Goal: Use online tool/utility: Utilize a website feature to perform a specific function

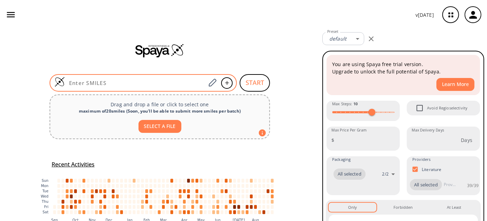
type input "O=C(OC)C(O)CCN1C(C(C=CC=C2)=C2C1=O)=O"
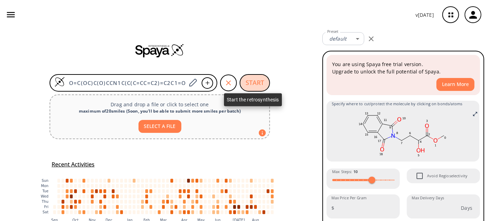
click at [249, 83] on button "START" at bounding box center [255, 82] width 30 height 17
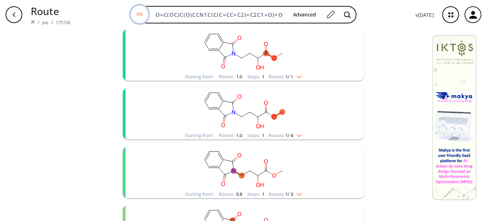
scroll to position [95, 0]
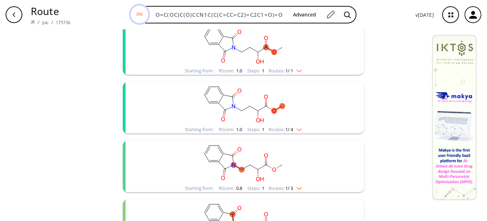
click at [266, 46] on ellipse "clusters" at bounding box center [267, 47] width 6 height 6
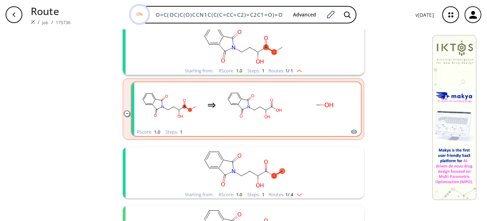
click at [274, 102] on rect "clusters" at bounding box center [254, 105] width 63 height 44
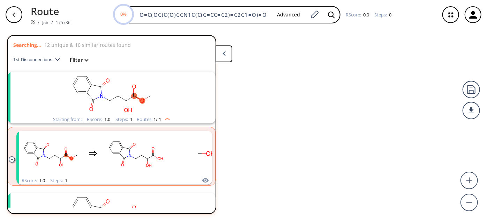
scroll to position [15, 0]
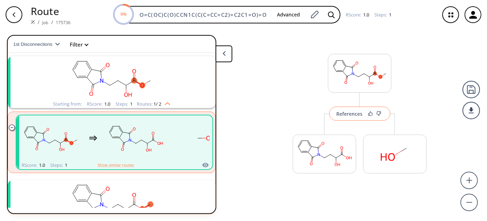
click at [344, 113] on div "References" at bounding box center [350, 113] width 26 height 5
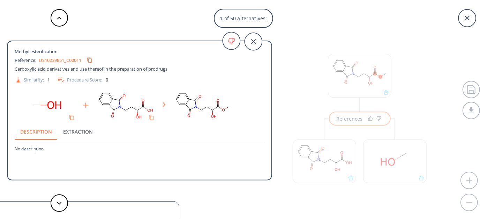
click at [56, 63] on div "US10239851_C00011" at bounding box center [67, 59] width 57 height 11
click at [56, 61] on link "US10239851_C00011" at bounding box center [60, 60] width 43 height 5
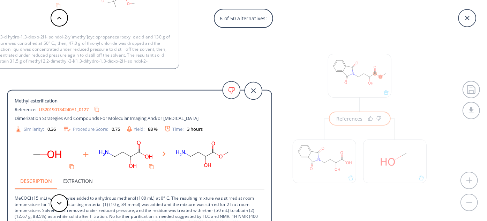
scroll to position [7, 0]
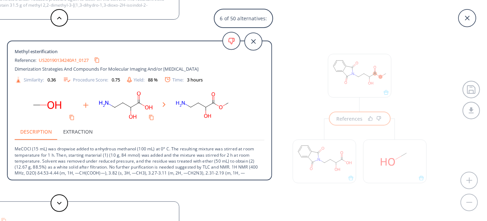
click at [54, 60] on link "US20190134240A1_0127" at bounding box center [64, 60] width 50 height 5
drag, startPoint x: 15, startPoint y: 148, endPoint x: 30, endPoint y: 148, distance: 14.3
click at [30, 148] on div "Methyl esterification Reference: US20190134240A1_0127 Dimerization Strategies A…" at bounding box center [140, 111] width 264 height 129
copy p "MeCOCl"
click at [62, 16] on button at bounding box center [59, 17] width 17 height 17
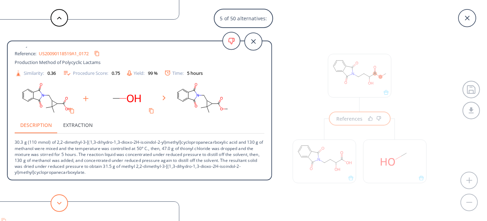
click at [55, 203] on button at bounding box center [59, 202] width 17 height 17
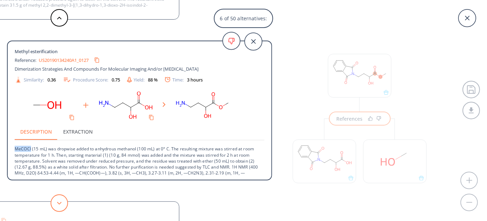
click at [55, 203] on button at bounding box center [59, 202] width 17 height 17
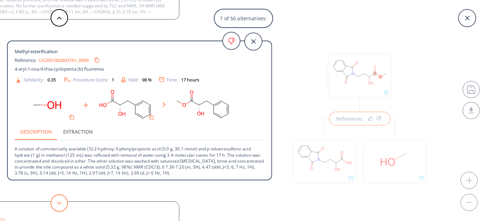
click at [55, 203] on button at bounding box center [59, 202] width 17 height 17
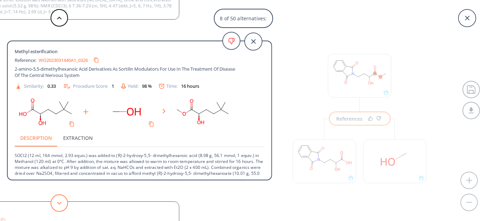
click at [55, 203] on button at bounding box center [59, 202] width 17 height 17
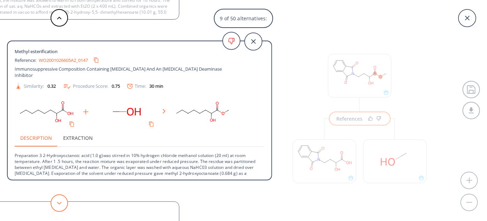
click at [55, 203] on button at bounding box center [59, 202] width 17 height 17
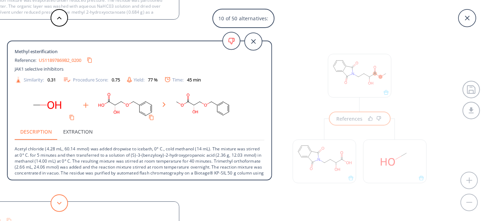
click at [55, 203] on button at bounding box center [59, 202] width 17 height 17
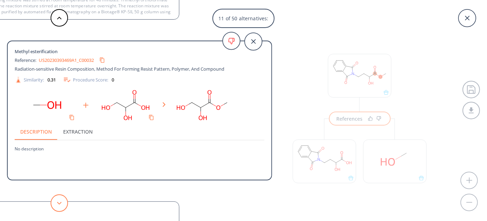
click at [55, 203] on button at bounding box center [59, 202] width 17 height 17
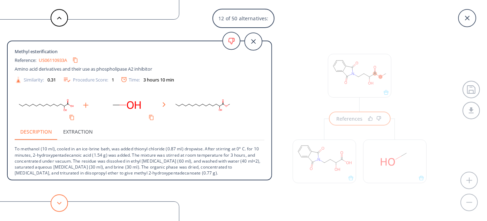
click at [55, 203] on button at bounding box center [59, 202] width 17 height 17
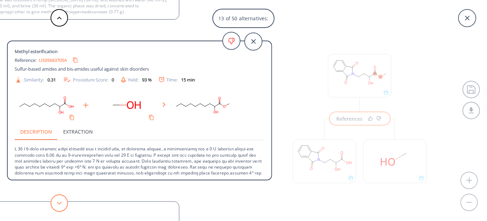
click at [55, 203] on button at bounding box center [59, 202] width 17 height 17
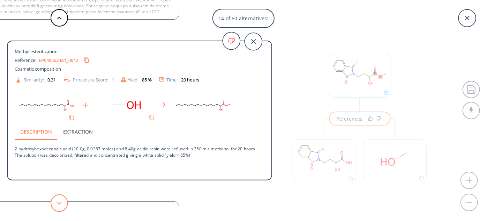
click at [55, 203] on button at bounding box center [59, 202] width 17 height 17
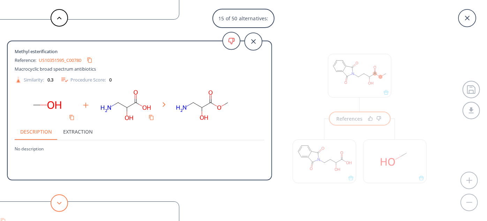
click at [55, 203] on button at bounding box center [59, 202] width 17 height 17
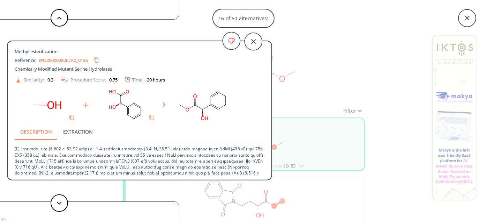
click at [289, 21] on div "16 of 50 alternatives:" at bounding box center [243, 18] width 487 height 19
click at [250, 42] on icon at bounding box center [253, 41] width 17 height 17
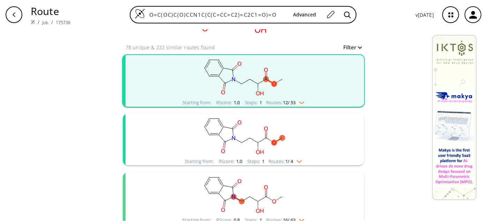
scroll to position [127, 0]
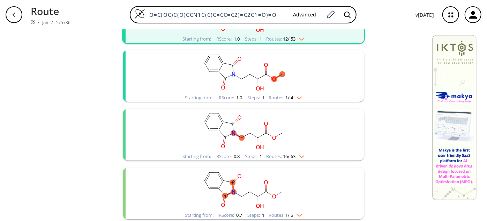
click at [268, 83] on rect "clusters" at bounding box center [244, 72] width 182 height 44
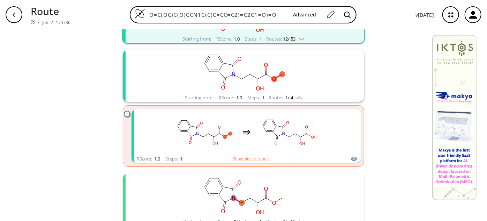
click at [251, 76] on icon "clusters" at bounding box center [254, 76] width 8 height 5
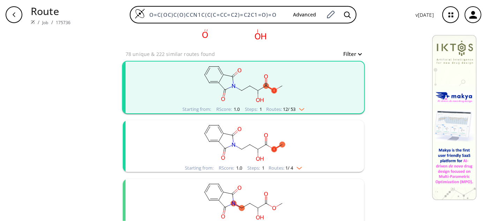
scroll to position [31, 0]
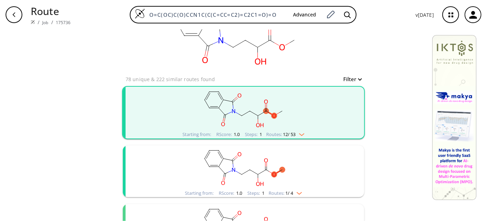
click at [265, 111] on ellipse "clusters" at bounding box center [267, 111] width 6 height 6
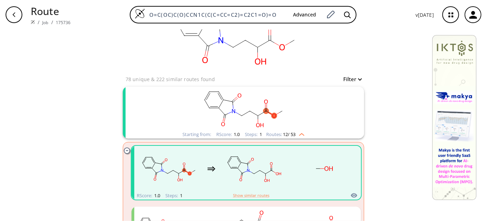
click at [265, 111] on ellipse "clusters" at bounding box center [267, 111] width 6 height 6
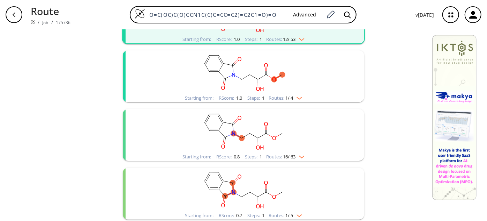
scroll to position [127, 0]
click at [260, 81] on rect "clusters" at bounding box center [244, 72] width 182 height 44
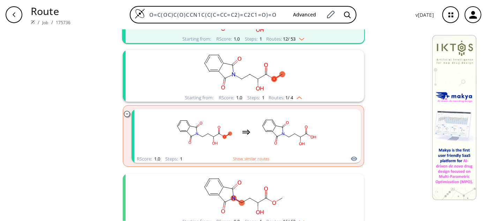
click at [260, 81] on rect "clusters" at bounding box center [244, 72] width 182 height 44
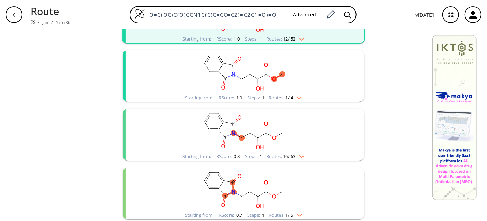
click at [260, 81] on rect "clusters" at bounding box center [244, 72] width 182 height 44
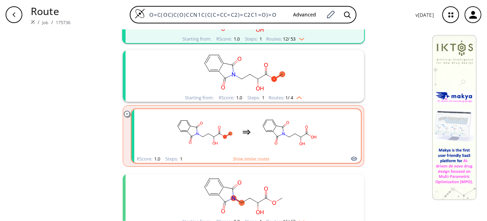
click at [266, 120] on icon "clusters" at bounding box center [269, 120] width 7 height 0
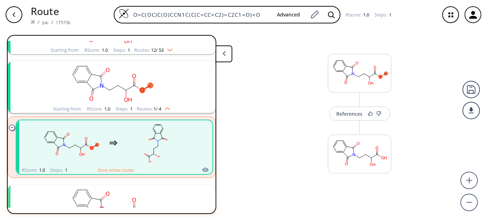
scroll to position [74, 0]
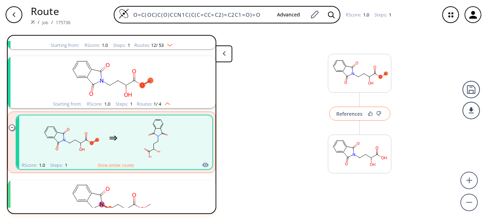
click at [356, 109] on button "References" at bounding box center [360, 113] width 61 height 14
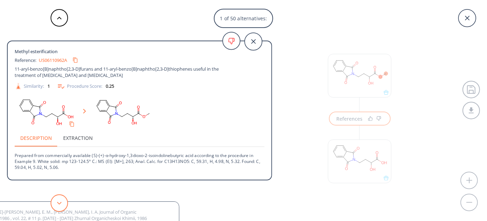
click at [58, 201] on icon at bounding box center [59, 202] width 5 height 3
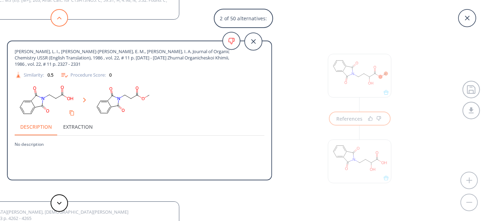
click at [63, 15] on button at bounding box center [59, 17] width 17 height 17
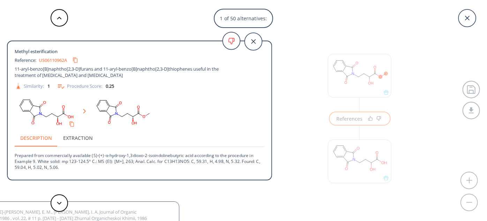
click at [60, 60] on link "US06110962A" at bounding box center [53, 60] width 28 height 5
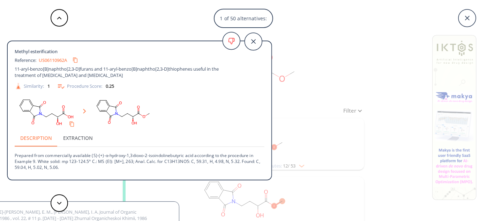
click at [317, 45] on div "1 of 50 alternatives: Methyl esterification Reference: US06110962A 11-aryl-benz…" at bounding box center [243, 110] width 487 height 221
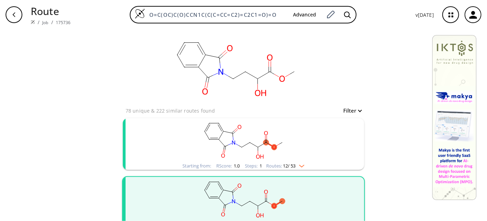
click at [260, 139] on rect "clusters" at bounding box center [244, 140] width 182 height 44
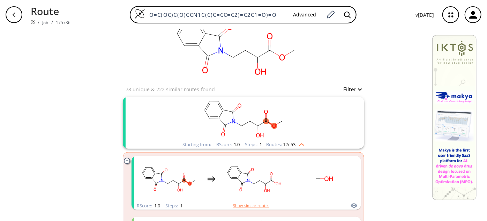
scroll to position [31, 0]
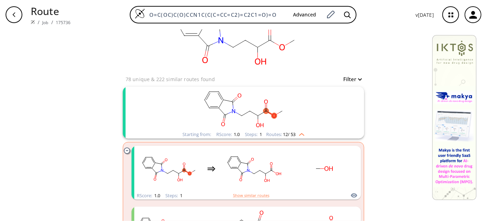
click at [232, 110] on icon "clusters" at bounding box center [233, 111] width 3 height 4
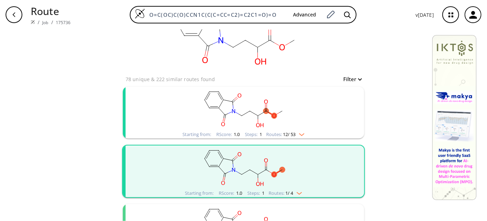
click at [232, 110] on icon "clusters" at bounding box center [233, 111] width 3 height 4
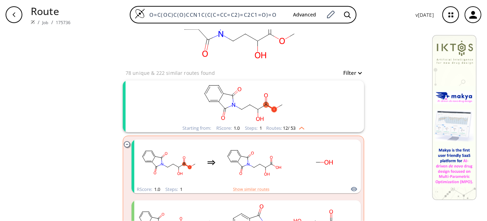
scroll to position [0, 0]
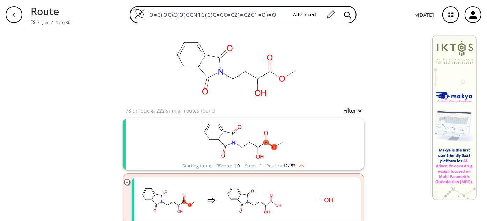
click at [272, 136] on rect "clusters" at bounding box center [244, 140] width 182 height 44
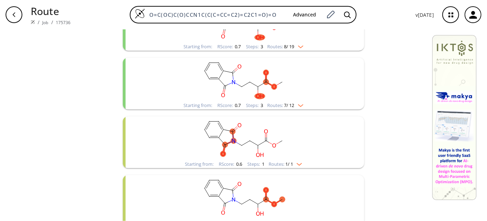
scroll to position [508, 0]
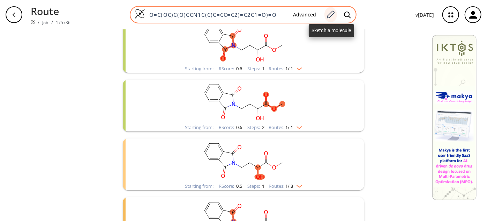
click at [337, 12] on div at bounding box center [331, 14] width 13 height 15
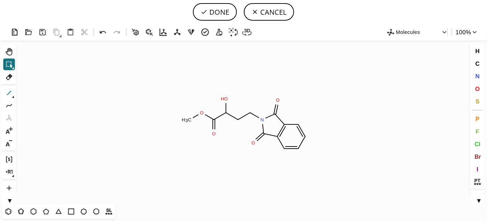
click at [9, 94] on icon at bounding box center [9, 92] width 9 height 9
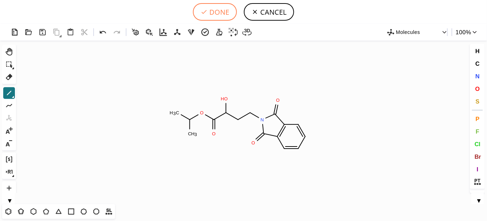
click at [220, 13] on button "DONE" at bounding box center [215, 11] width 44 height 17
type input "O=C(C(CCN1C(=O)C2C=CC=CC=2C1=O)O)OC(C)C"
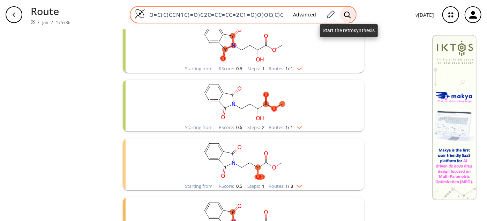
click at [350, 14] on icon at bounding box center [347, 14] width 7 height 7
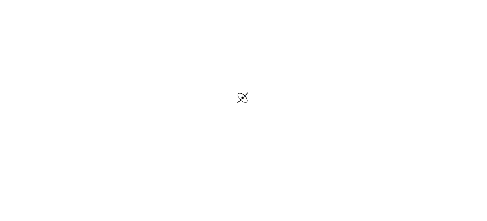
scroll to position [24, 0]
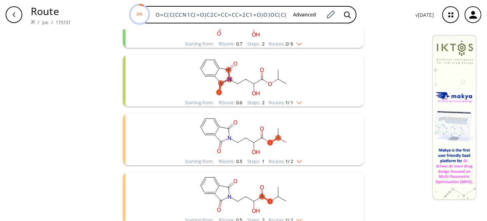
scroll to position [222, 0]
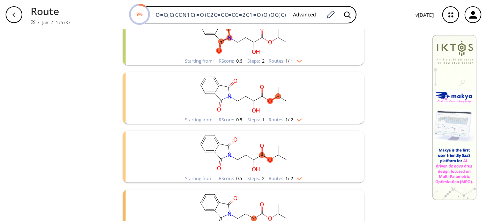
click at [276, 108] on rect "clusters" at bounding box center [244, 94] width 182 height 44
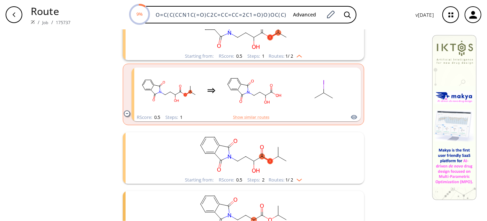
scroll to position [254, 0]
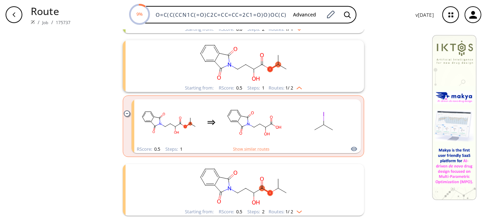
click at [289, 83] on rect "clusters" at bounding box center [244, 62] width 182 height 44
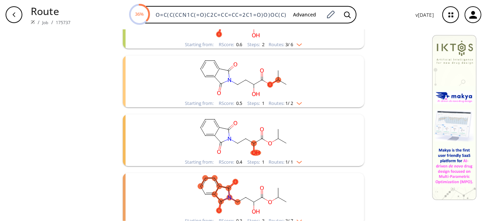
scroll to position [317, 0]
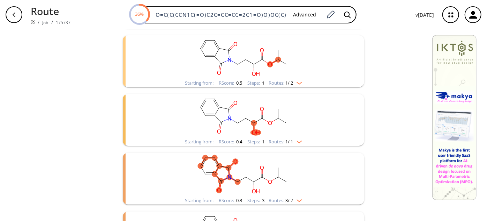
click at [273, 70] on rect "clusters" at bounding box center [244, 57] width 182 height 44
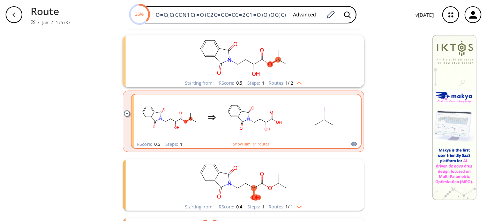
click at [272, 117] on rect "clusters" at bounding box center [254, 117] width 63 height 44
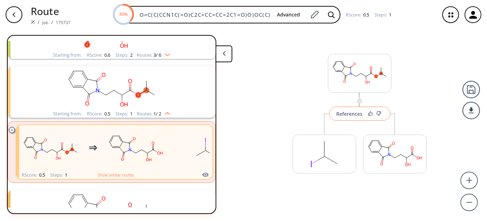
scroll to position [250, 0]
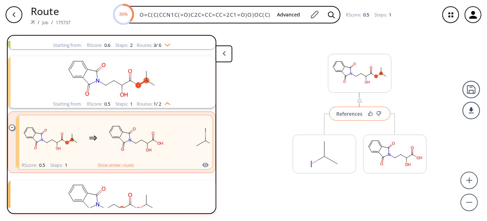
click at [350, 111] on div "References" at bounding box center [350, 113] width 26 height 5
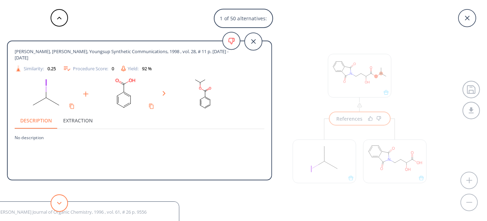
click at [59, 200] on button at bounding box center [59, 202] width 17 height 17
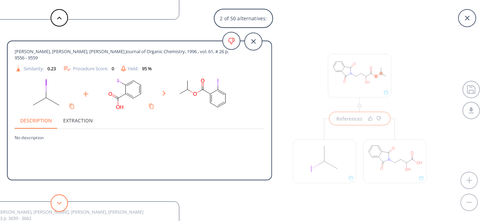
click at [59, 199] on button at bounding box center [59, 202] width 17 height 17
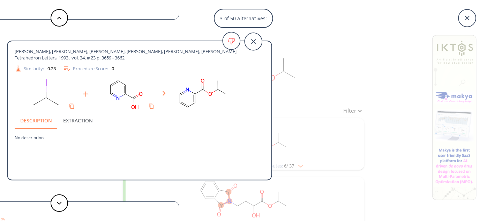
click at [363, 53] on div "3 of 50 alternatives: [PERSON_NAME], [PERSON_NAME], Youngsup Synthetic Communic…" at bounding box center [243, 110] width 487 height 221
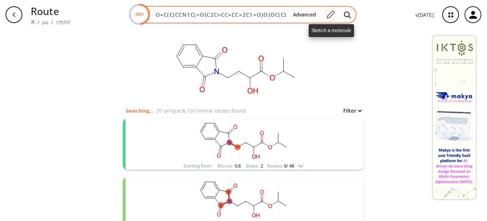
click at [330, 8] on div at bounding box center [331, 14] width 13 height 15
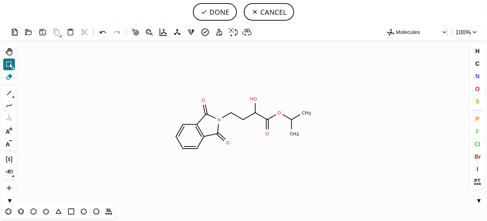
click at [7, 71] on button "Del" at bounding box center [9, 77] width 12 height 12
click at [301, 116] on icon at bounding box center [296, 116] width 14 height 11
click at [305, 115] on tspan "H" at bounding box center [306, 112] width 3 height 5
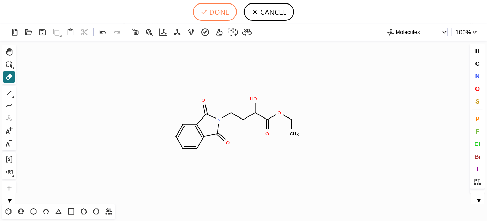
click at [222, 14] on button "DONE" at bounding box center [215, 11] width 44 height 17
type input "O=C(OCC)C(O)CCN1C(=O)C2=C(C=CC=C2)C1=O"
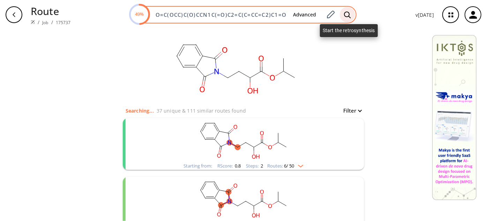
click at [353, 13] on div at bounding box center [347, 14] width 15 height 15
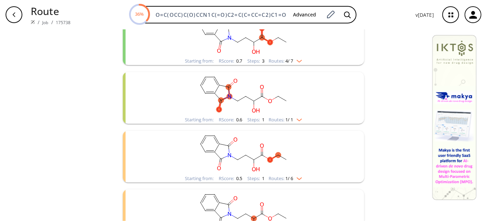
scroll to position [286, 0]
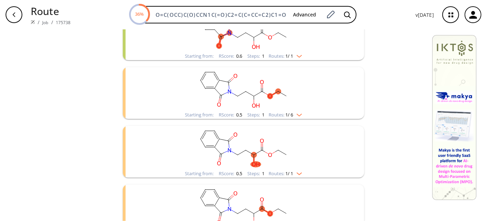
click at [279, 96] on rect "clusters" at bounding box center [244, 89] width 182 height 44
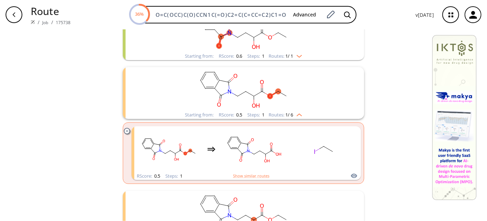
click at [279, 96] on rect "clusters" at bounding box center [244, 89] width 182 height 44
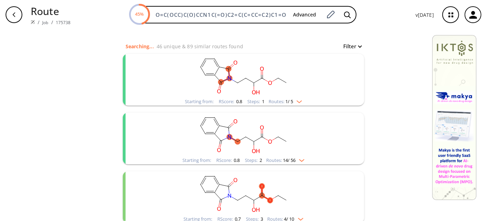
scroll to position [0, 0]
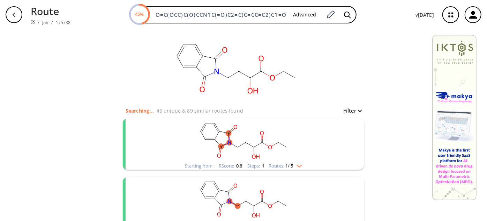
click at [235, 146] on ellipse "clusters" at bounding box center [238, 147] width 6 height 6
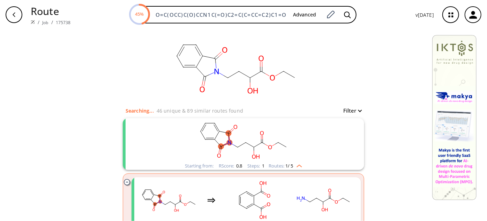
click at [236, 145] on ellipse "clusters" at bounding box center [238, 147] width 6 height 6
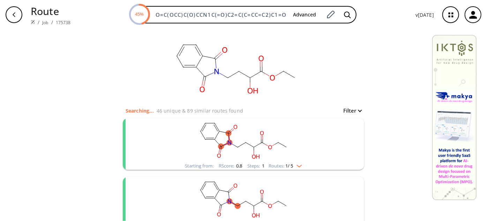
click at [236, 145] on ellipse "clusters" at bounding box center [238, 147] width 6 height 6
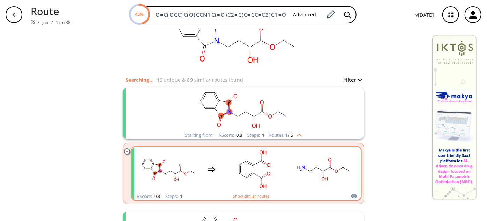
scroll to position [63, 0]
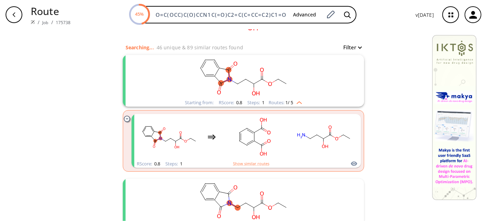
click at [235, 71] on rect "clusters" at bounding box center [244, 77] width 182 height 44
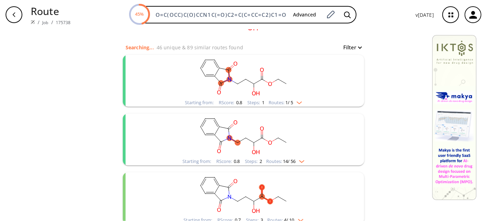
click at [235, 71] on rect "clusters" at bounding box center [244, 77] width 182 height 44
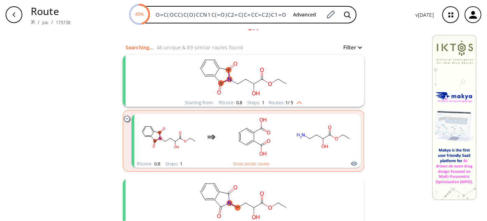
click at [235, 66] on rect "clusters" at bounding box center [244, 77] width 182 height 44
